Goal: Find specific page/section: Find specific page/section

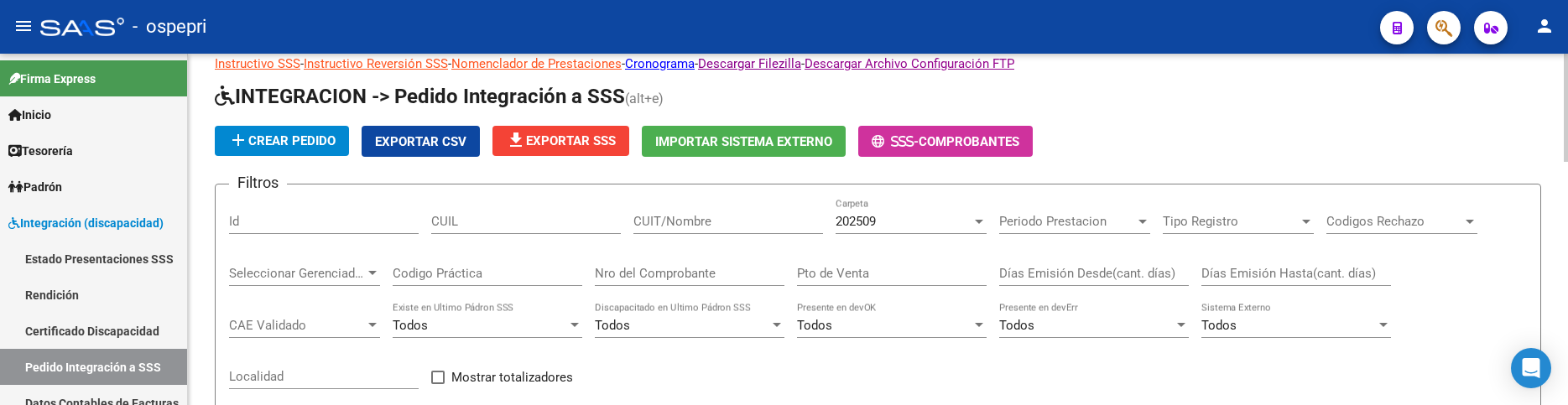
scroll to position [83, 0]
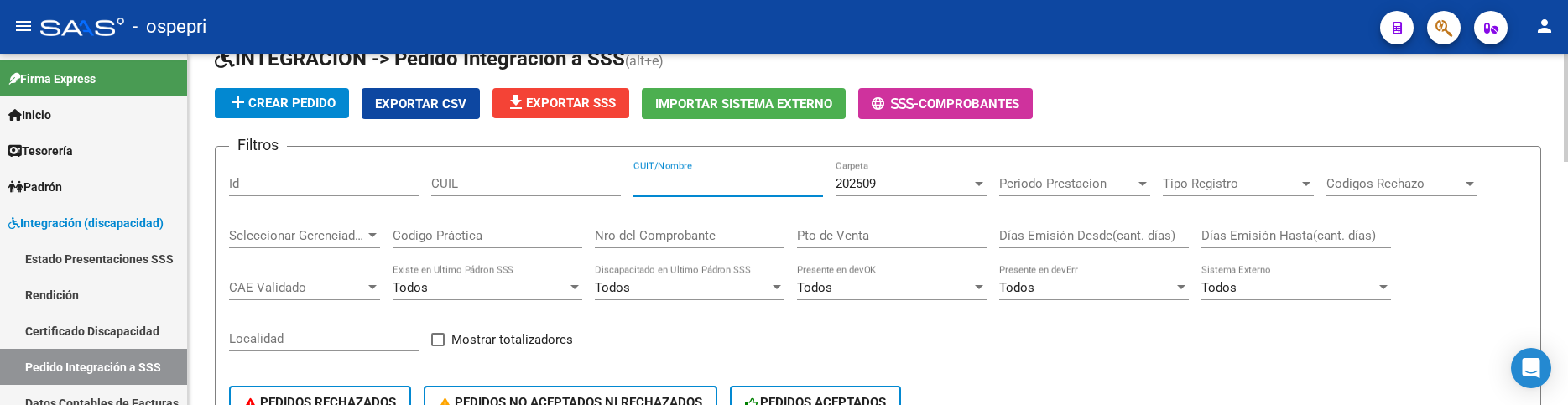
click at [681, 183] on input "CUIT/Nombre" at bounding box center [729, 184] width 190 height 15
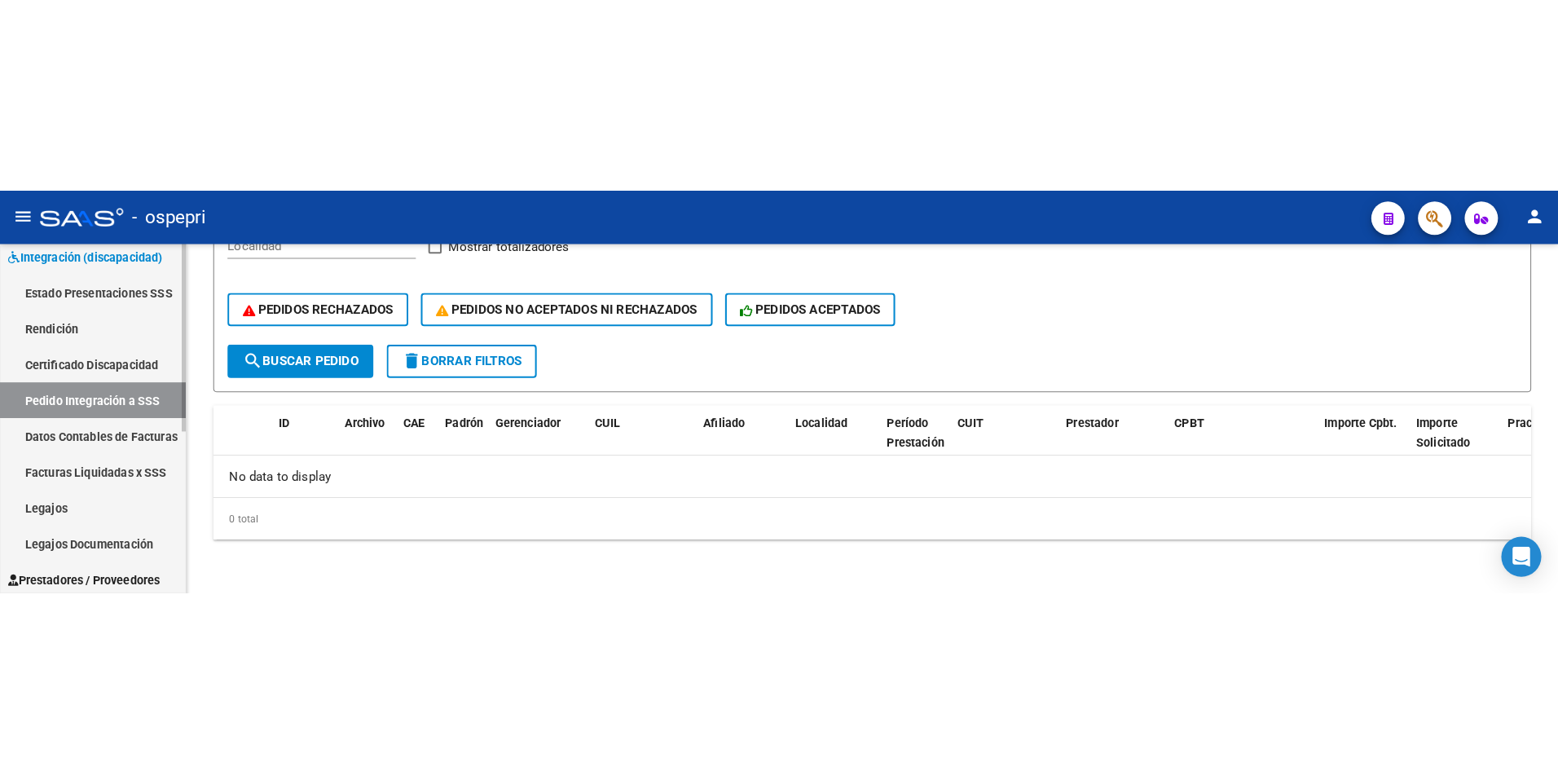
scroll to position [163, 0]
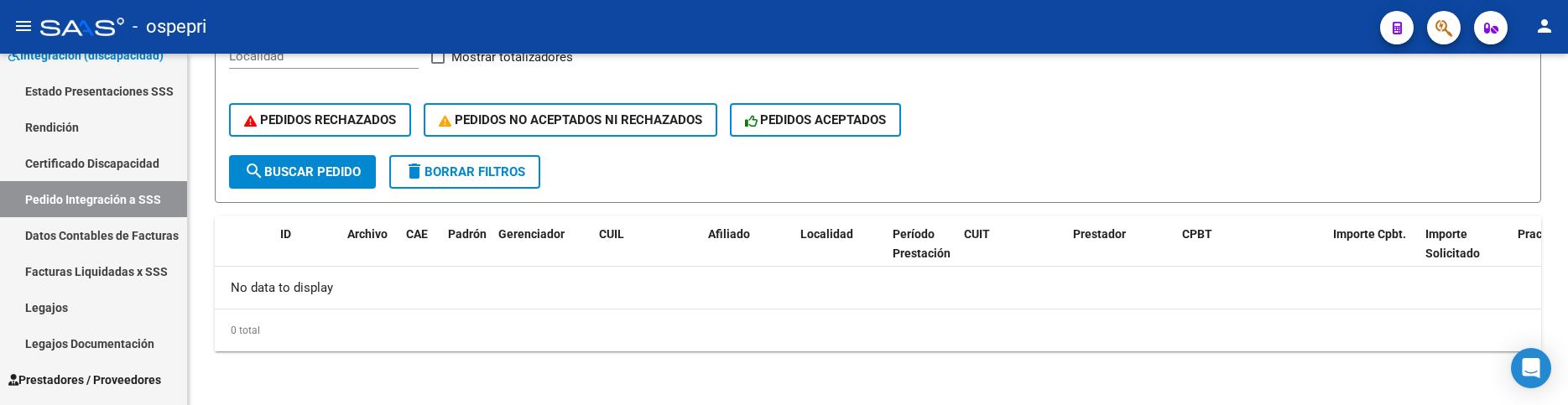
type input "hoyos"
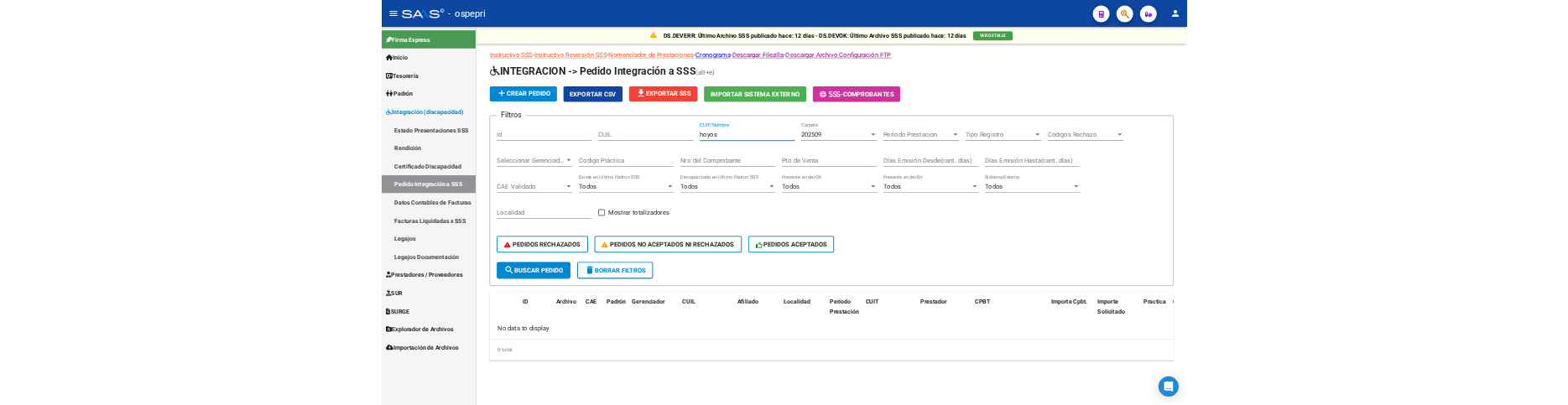
scroll to position [0, 0]
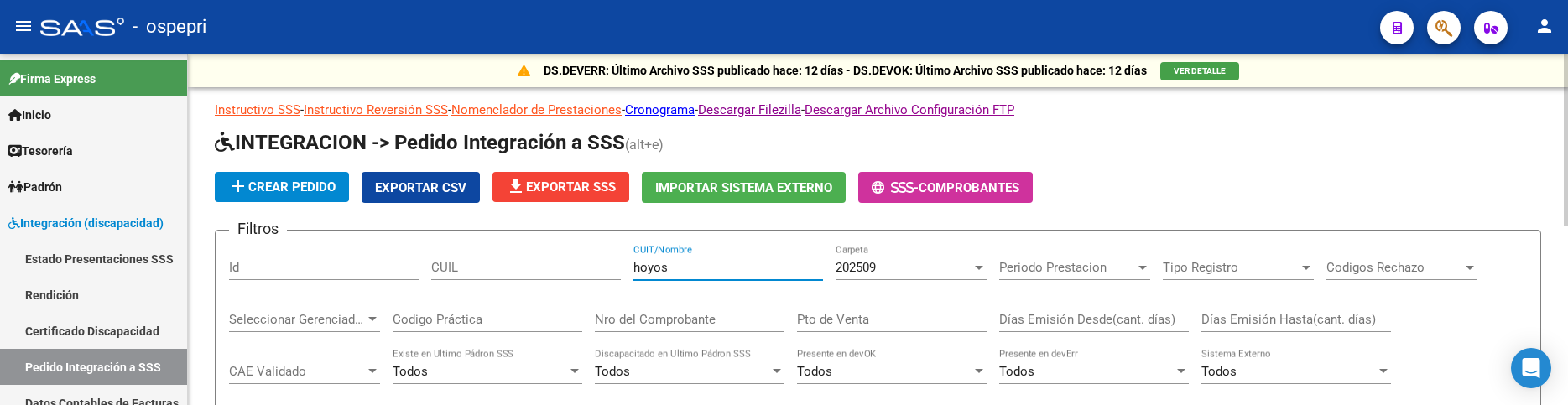
drag, startPoint x: 691, startPoint y: 269, endPoint x: 569, endPoint y: 270, distance: 122.0
click at [569, 270] on div "Filtros Id CUIL hoyos CUIT/Nombre 202509 Carpeta Periodo Prestacion Periodo Pre…" at bounding box center [879, 382] width 1298 height 277
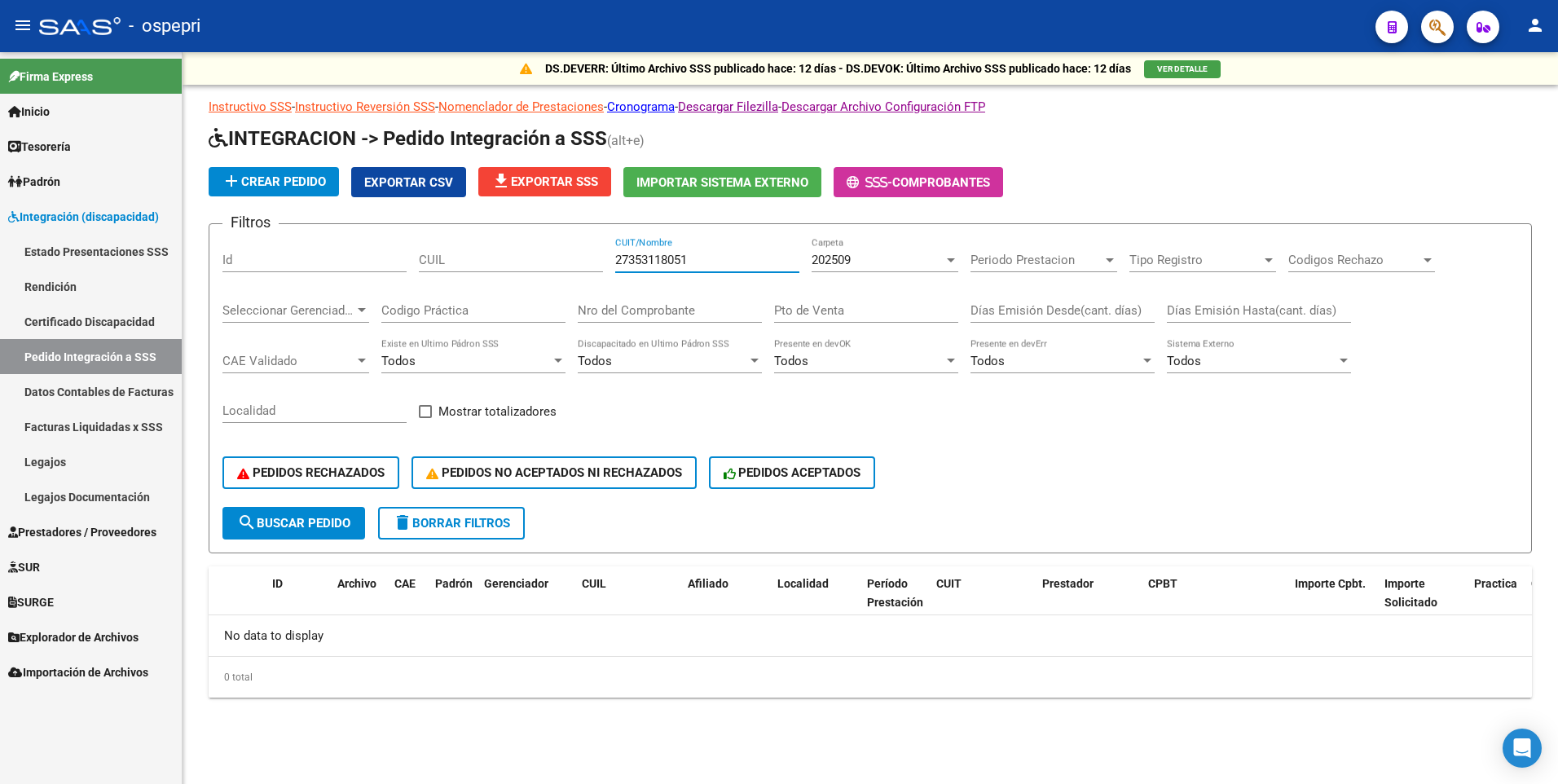
click at [945, 258] on div at bounding box center [951, 260] width 15 height 13
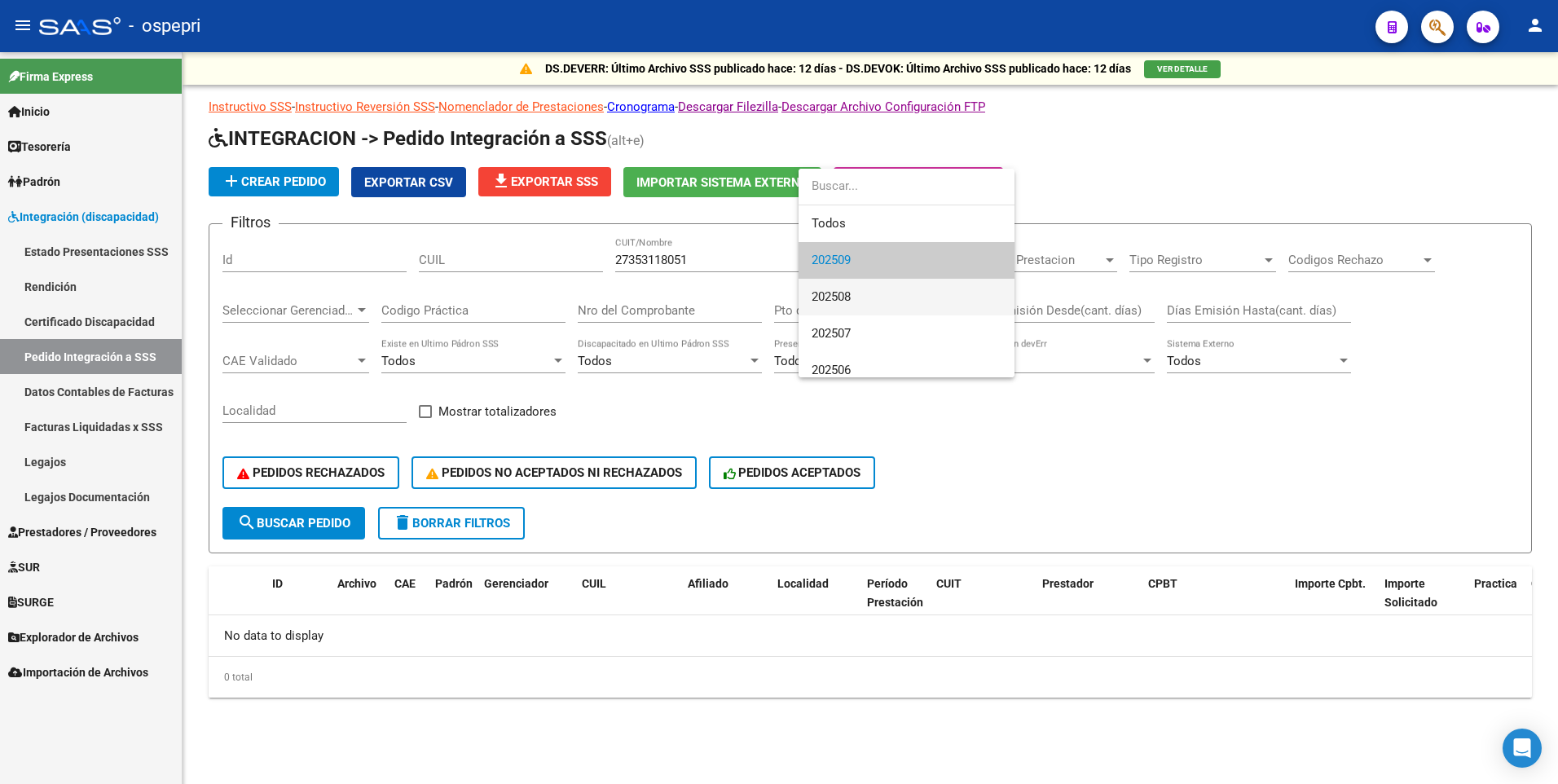
click at [923, 286] on span "202508" at bounding box center [906, 296] width 190 height 36
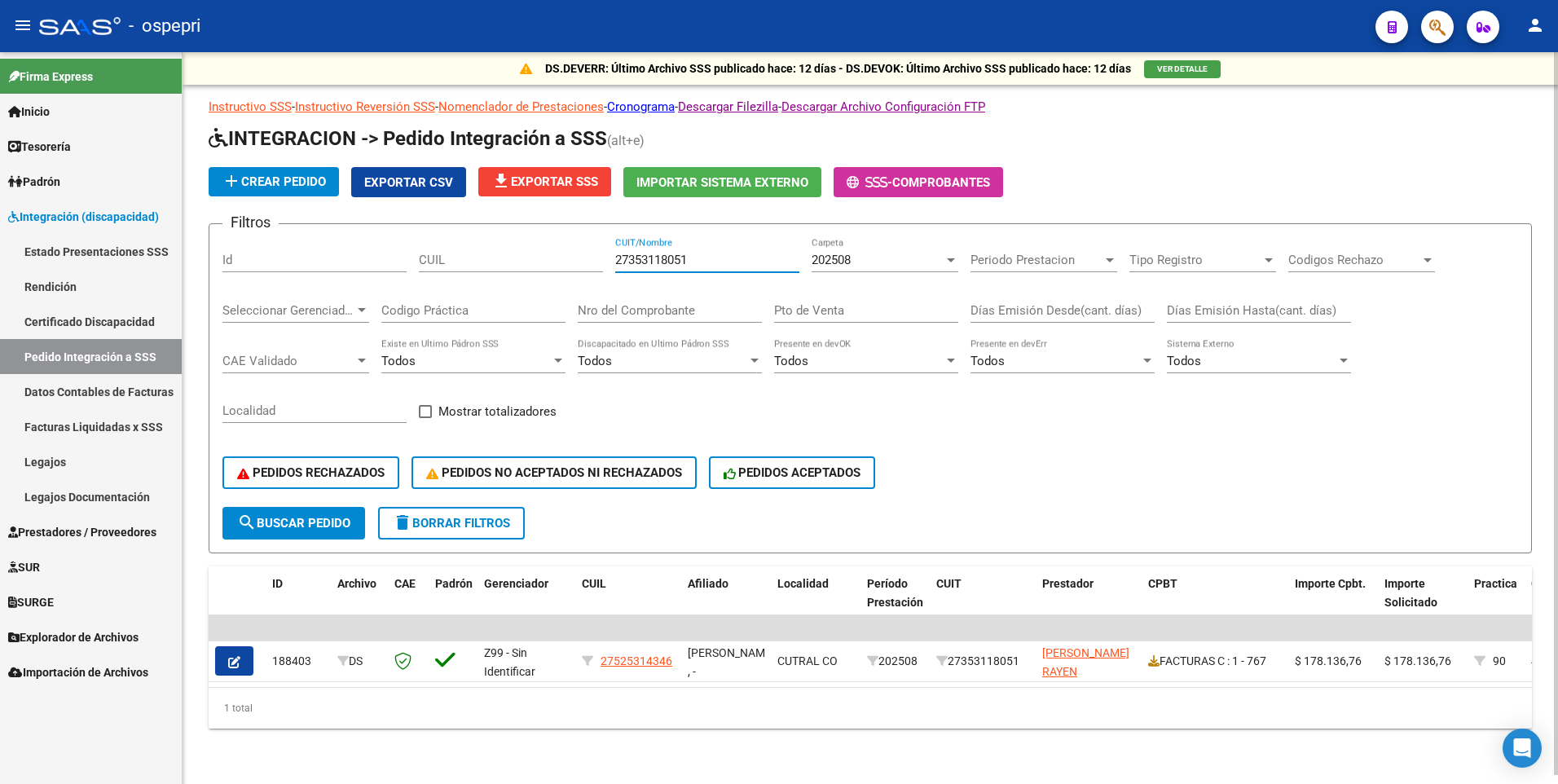
drag, startPoint x: 702, startPoint y: 253, endPoint x: 632, endPoint y: 262, distance: 70.6
click at [611, 263] on div "Filtros Id CUIL 27353118051 CUIT/Nombre 202508 Carpeta Periodo Prestacion Perio…" at bounding box center [871, 371] width 1296 height 269
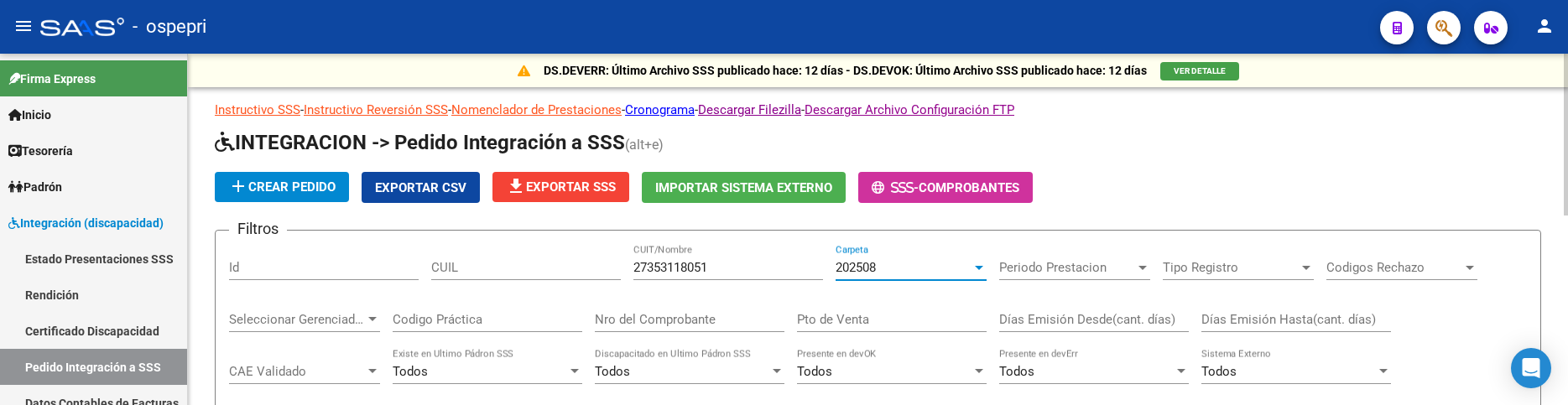
click at [981, 271] on div at bounding box center [979, 268] width 15 height 13
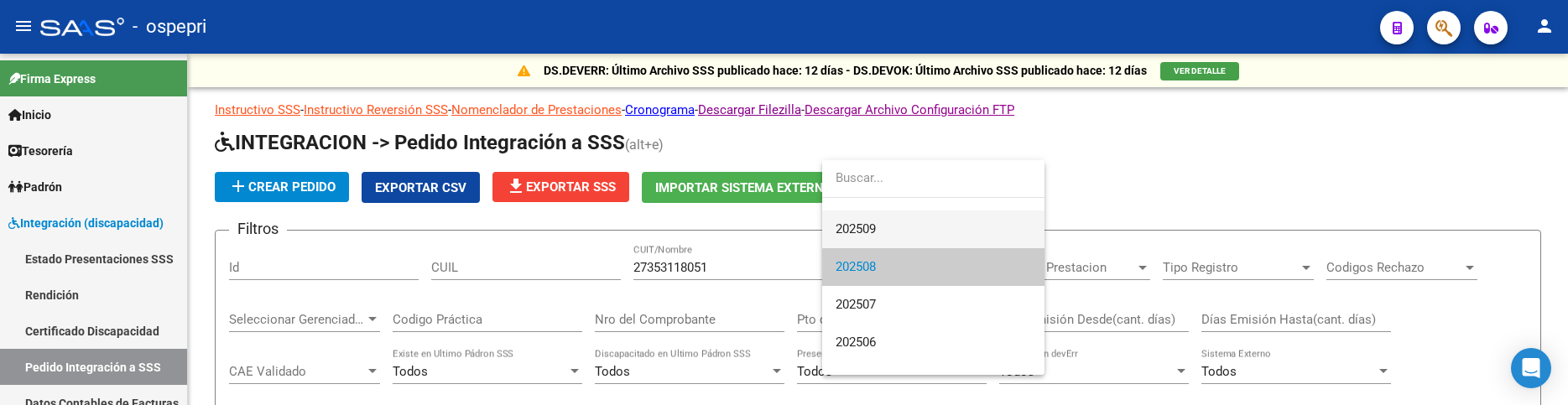
click at [929, 235] on span "202509" at bounding box center [933, 228] width 196 height 37
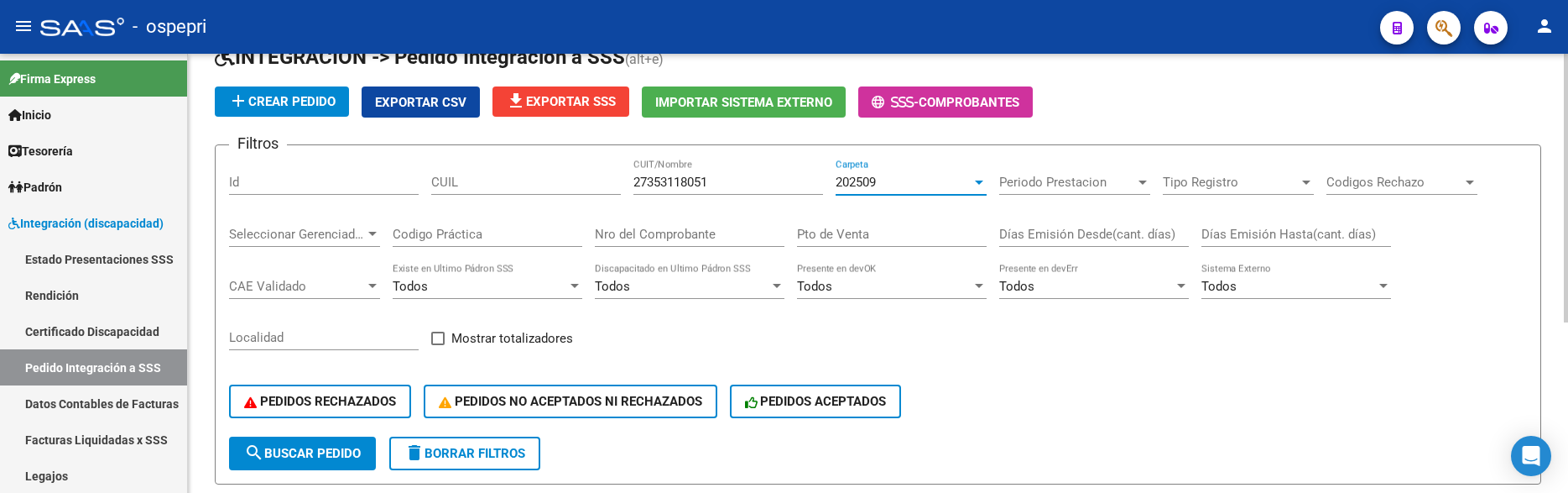
scroll to position [28, 0]
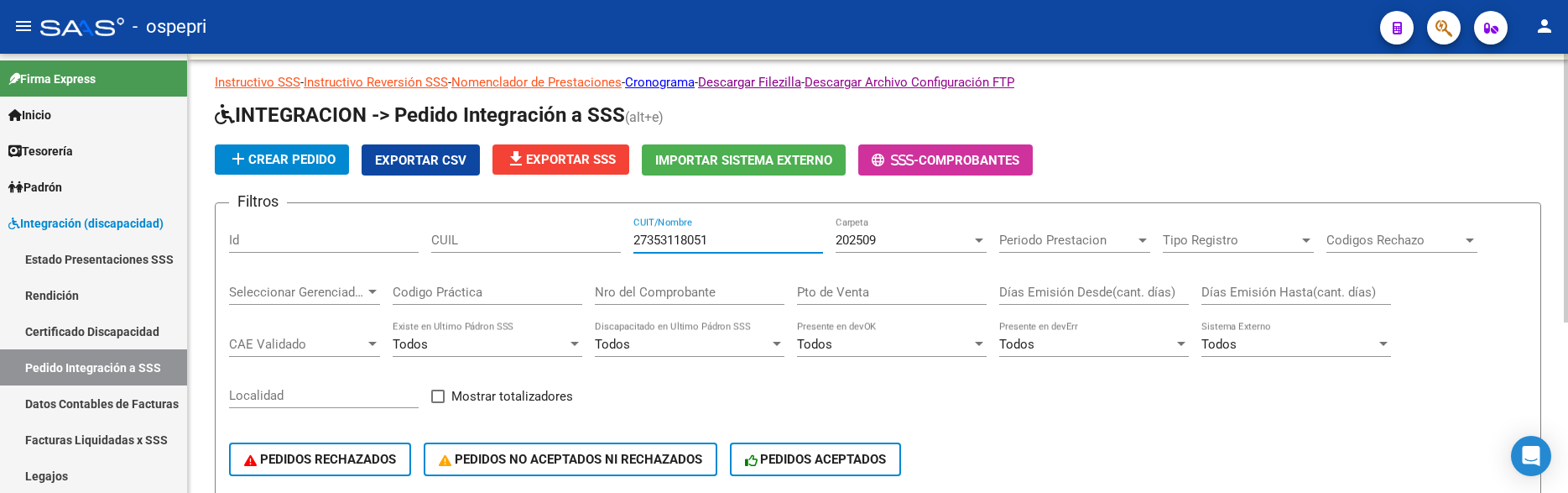
drag, startPoint x: 723, startPoint y: 243, endPoint x: 615, endPoint y: 236, distance: 108.2
click at [615, 236] on div "Filtros Id CUIL 27353118051 CUIT/Nombre 202509 Carpeta Periodo Prestacion Perio…" at bounding box center [879, 355] width 1298 height 278
type input "."
type input "[PERSON_NAME] [PERSON_NAME]"
